Goal: Navigation & Orientation: Find specific page/section

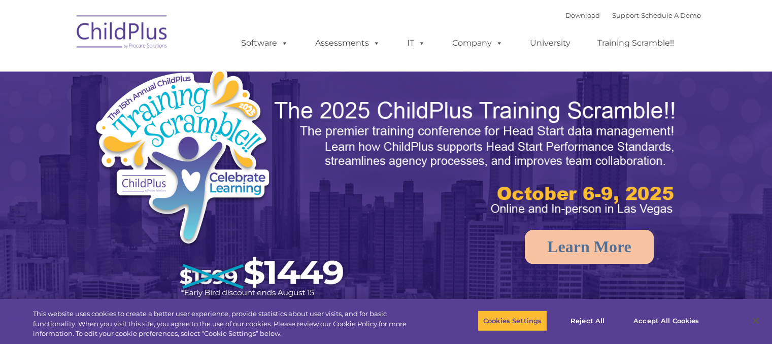
select select "MEDIUM"
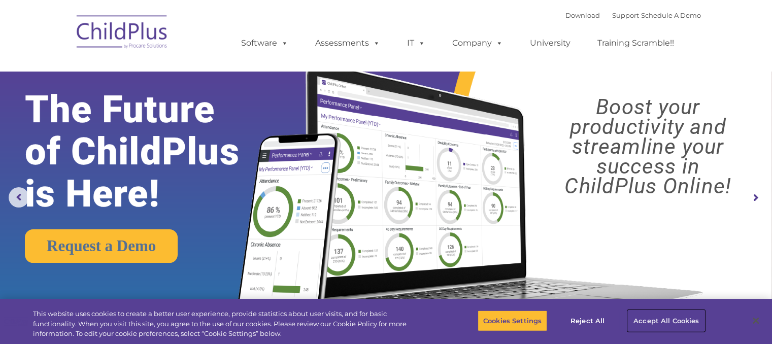
click at [670, 320] on button "Accept All Cookies" at bounding box center [666, 320] width 77 height 21
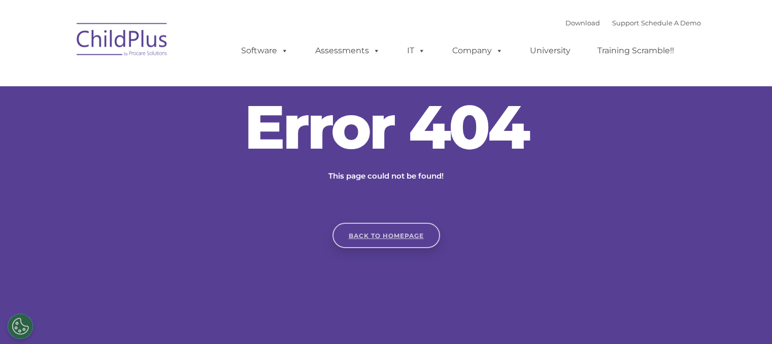
click at [397, 232] on link "Back to homepage" at bounding box center [387, 235] width 108 height 25
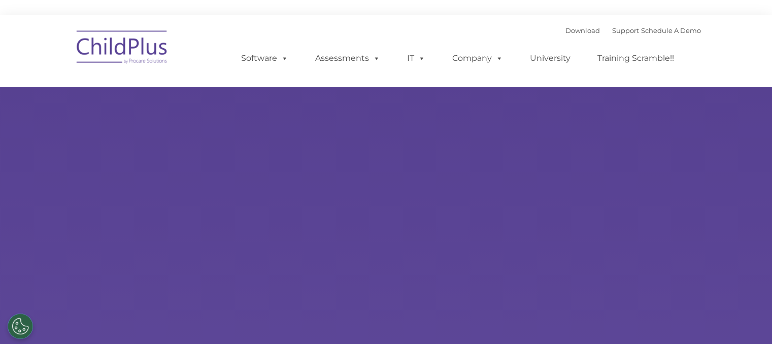
type input ""
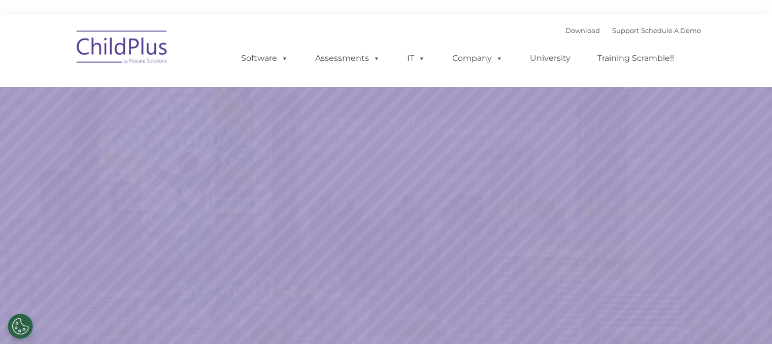
select select "MEDIUM"
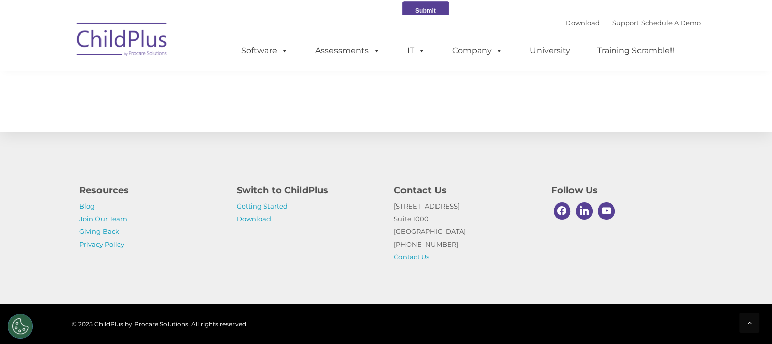
scroll to position [1166, 0]
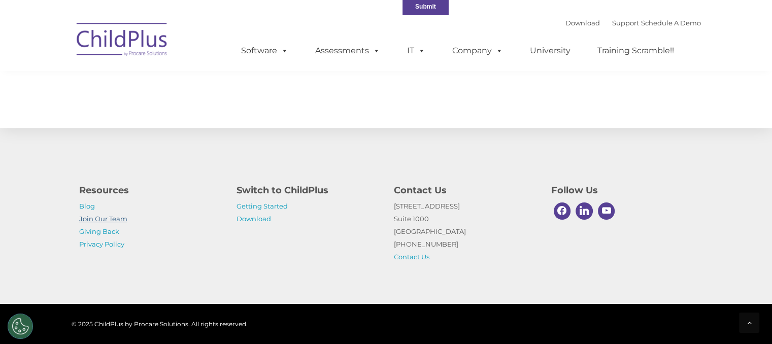
click at [104, 220] on link "Join Our Team" at bounding box center [103, 219] width 48 height 8
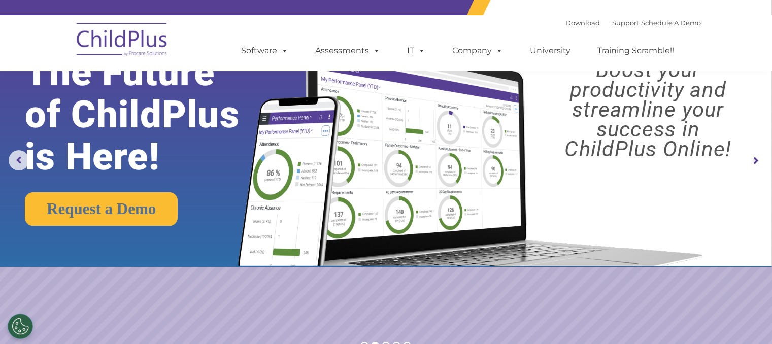
scroll to position [0, 0]
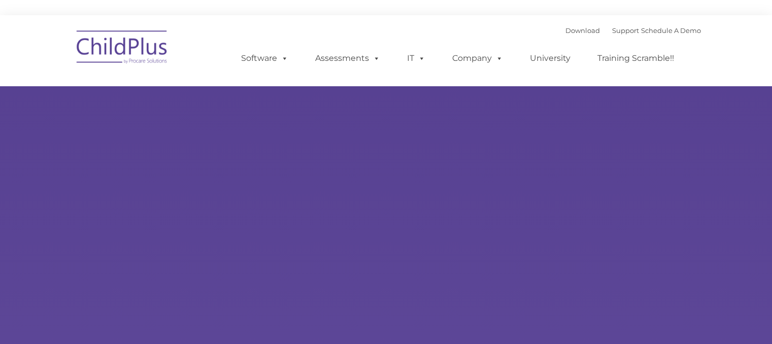
type input ""
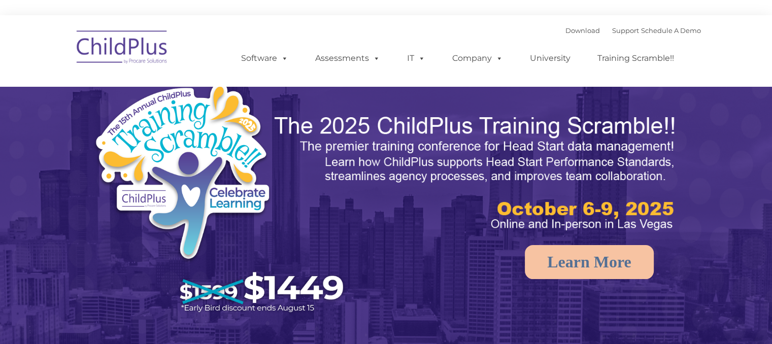
select select "MEDIUM"
click at [760, 209] on rs-arrow at bounding box center [755, 213] width 20 height 20
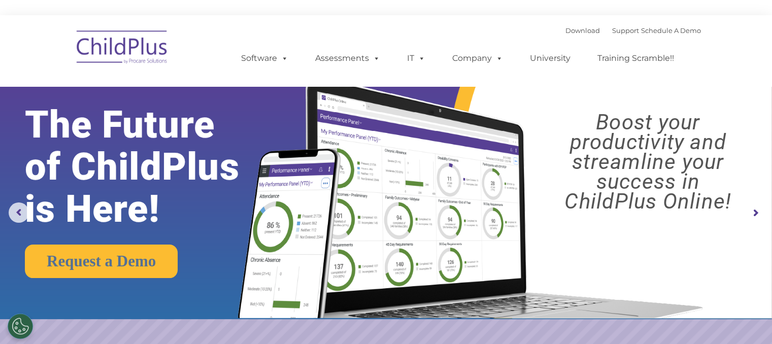
click at [753, 214] on rs-arrow at bounding box center [755, 213] width 20 height 20
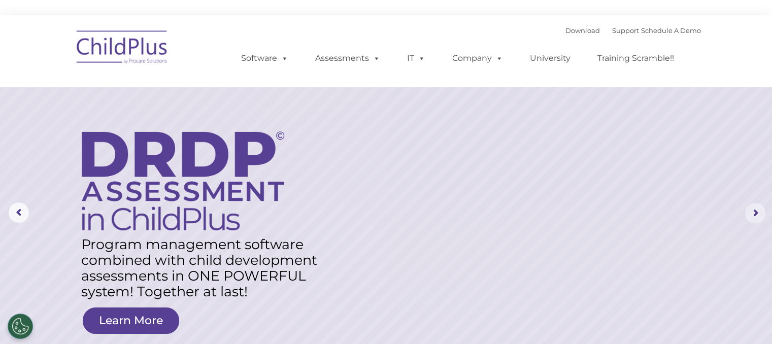
click at [753, 214] on rs-arrow at bounding box center [755, 213] width 20 height 20
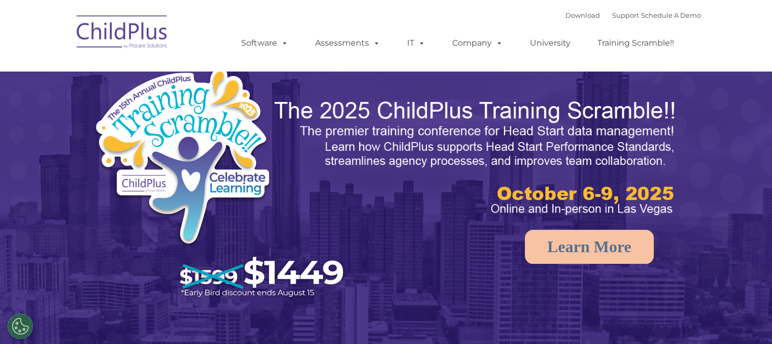
select select "MEDIUM"
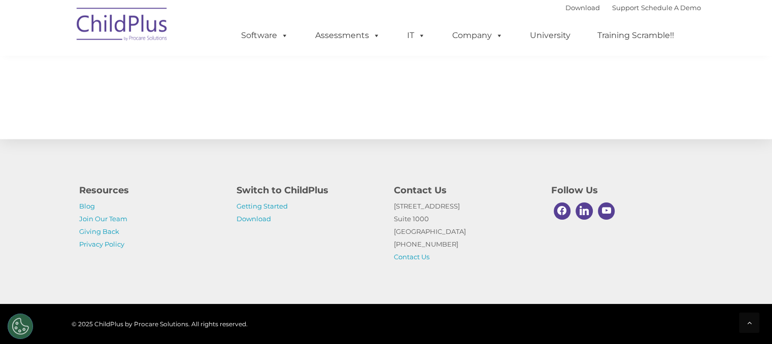
scroll to position [1166, 0]
